Goal: Information Seeking & Learning: Learn about a topic

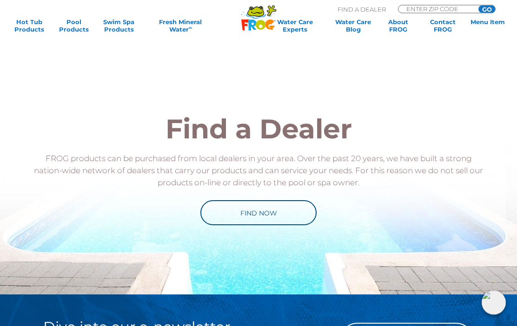
scroll to position [1833, 0]
click at [259, 214] on link "Find Now" at bounding box center [258, 212] width 116 height 25
click at [260, 200] on link "Find Now" at bounding box center [258, 212] width 116 height 25
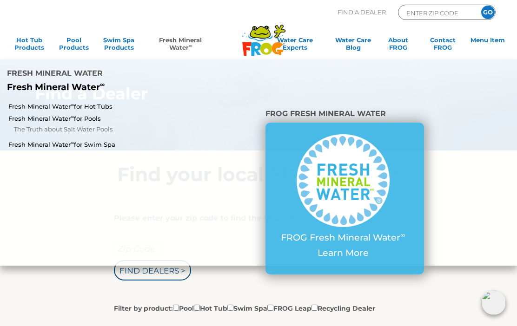
click at [186, 50] on link "Fresh Mineral Water ∞" at bounding box center [180, 45] width 73 height 19
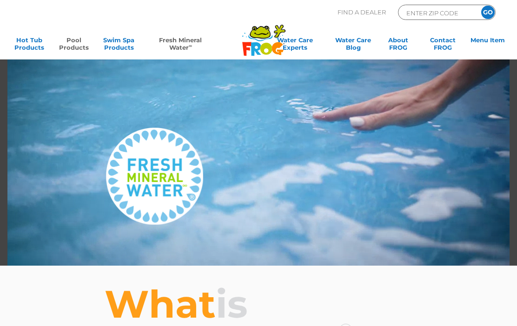
click at [76, 48] on link "Pool Products" at bounding box center [74, 45] width 40 height 19
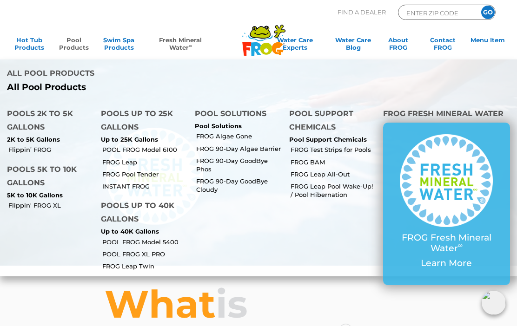
click at [231, 207] on li "Pool Solutions Pool Solutions FROG Algae Gone FROG 90-Day Algae Barrier FROG 90…" at bounding box center [235, 188] width 94 height 177
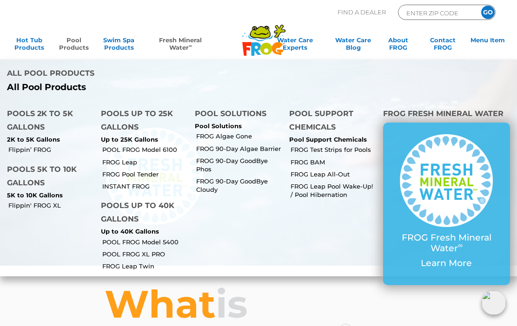
click at [229, 120] on h4 "Pool Solutions" at bounding box center [235, 115] width 80 height 16
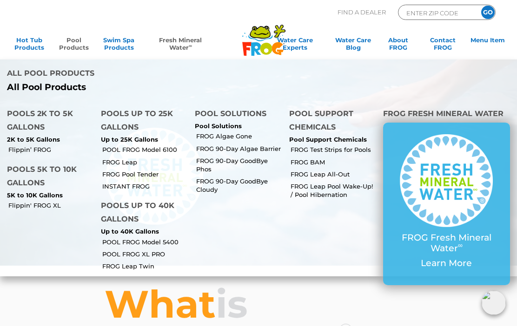
click at [239, 145] on link "FROG 90-Day Algae Barrier" at bounding box center [239, 149] width 86 height 8
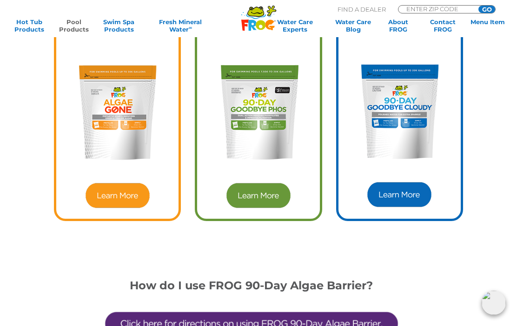
scroll to position [2191, 0]
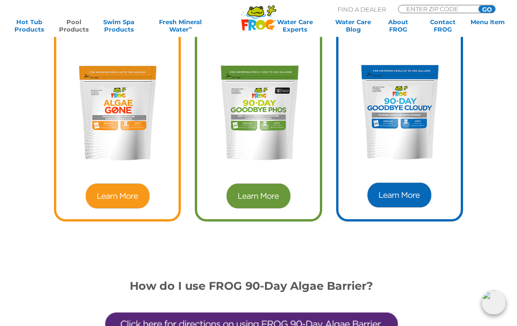
click at [410, 121] on img at bounding box center [399, 113] width 108 height 108
click at [409, 119] on img at bounding box center [399, 113] width 108 height 108
click at [395, 182] on img at bounding box center [399, 196] width 67 height 28
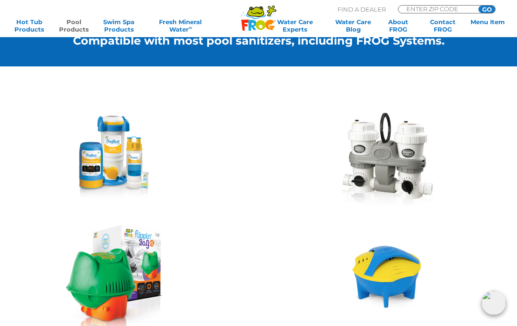
scroll to position [790, 0]
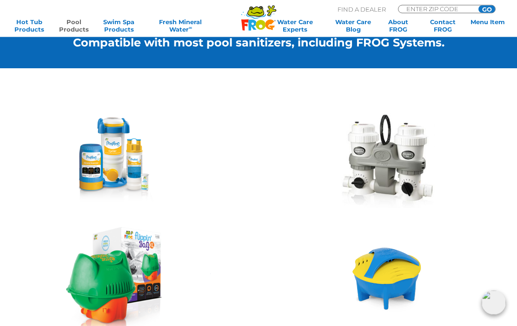
click at [117, 143] on img at bounding box center [111, 161] width 91 height 86
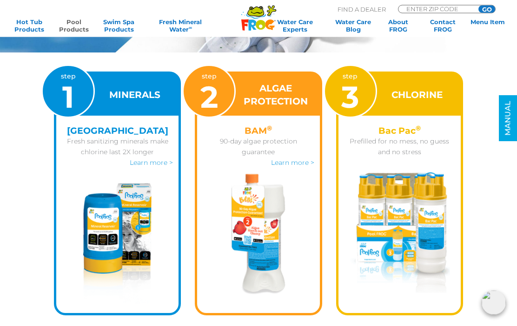
scroll to position [1135, 0]
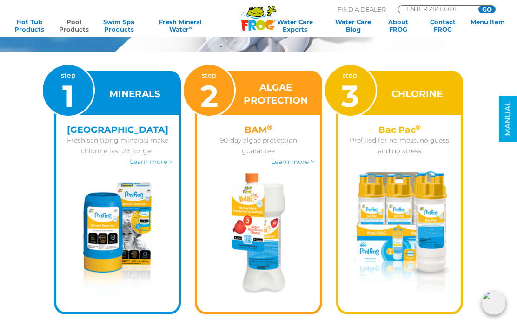
click at [257, 261] on img at bounding box center [259, 233] width 54 height 121
click at [265, 197] on img at bounding box center [259, 233] width 54 height 121
click at [288, 86] on h3 "ALGAE PROTECTION" at bounding box center [275, 94] width 69 height 26
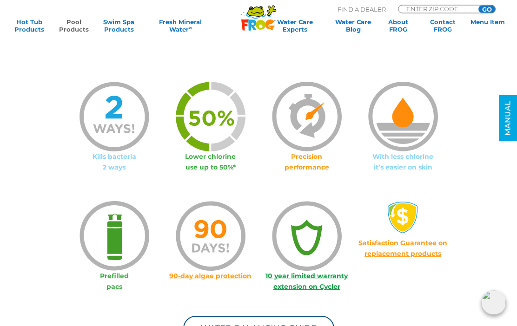
scroll to position [549, 0]
